Goal: Navigation & Orientation: Find specific page/section

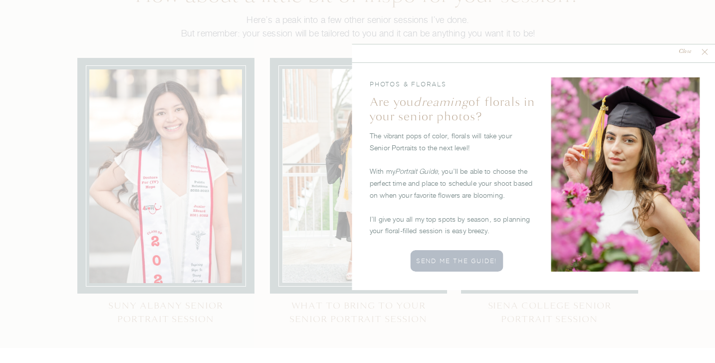
scroll to position [3102, 0]
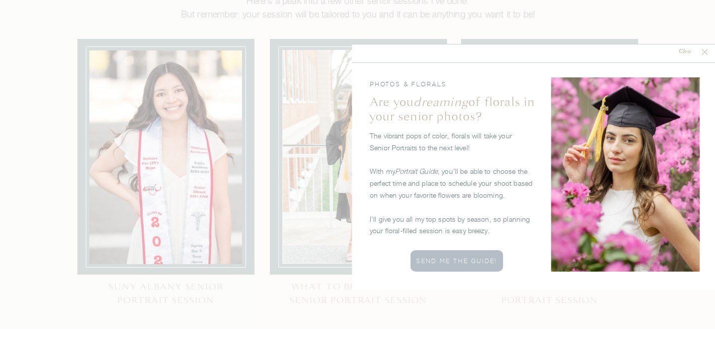
click at [689, 51] on nav "Close" at bounding box center [684, 51] width 29 height 9
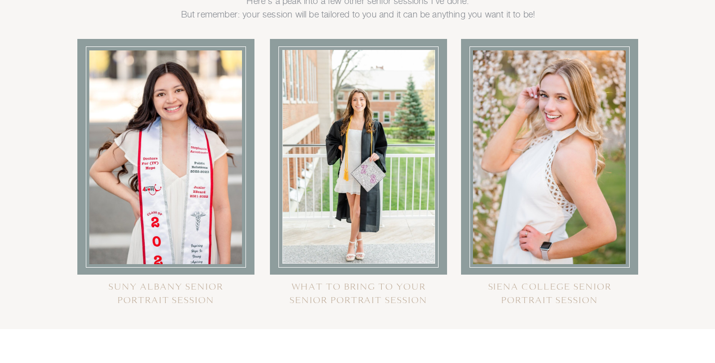
click at [553, 157] on div at bounding box center [549, 157] width 153 height 214
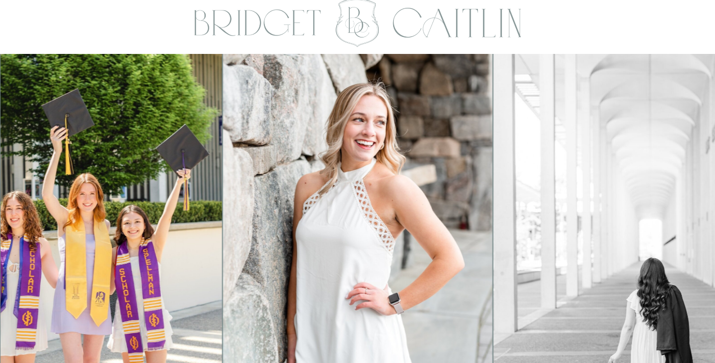
scroll to position [0, 0]
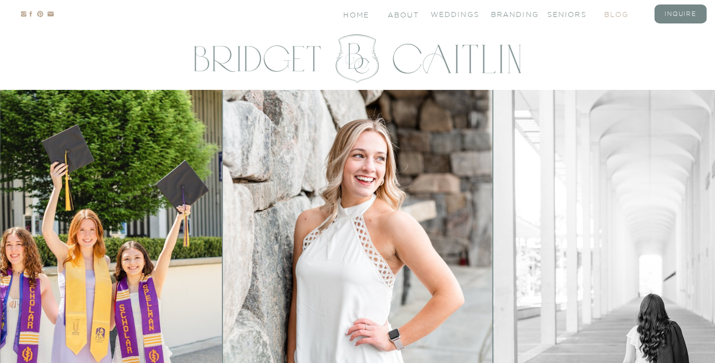
click at [616, 14] on nav "blog" at bounding box center [625, 13] width 40 height 8
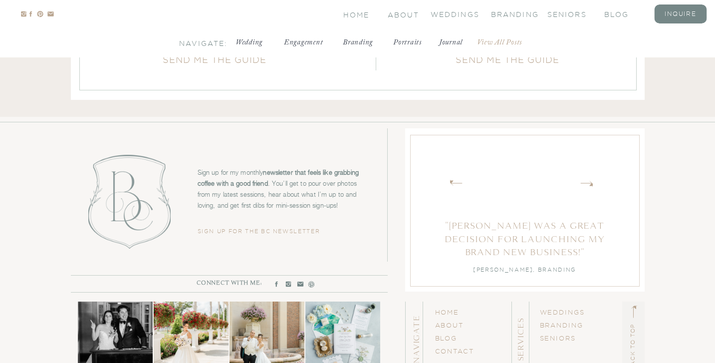
scroll to position [3624, 0]
